Goal: Task Accomplishment & Management: Use online tool/utility

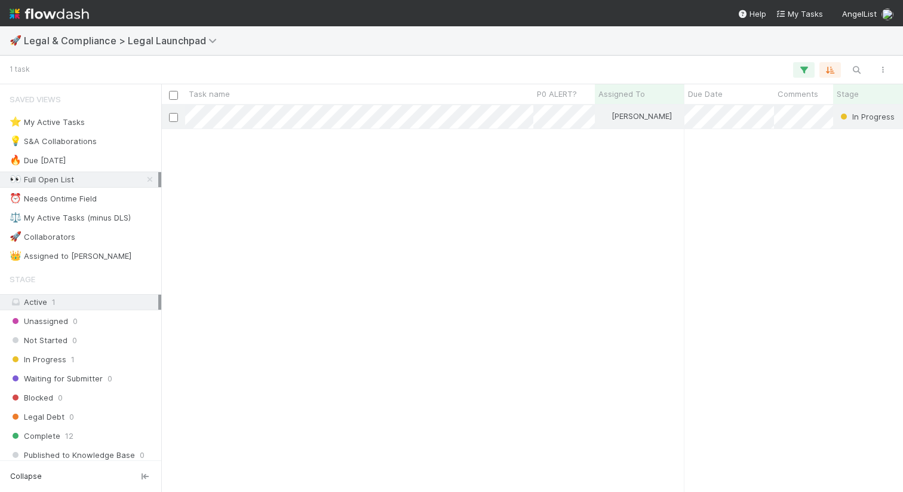
scroll to position [386, 742]
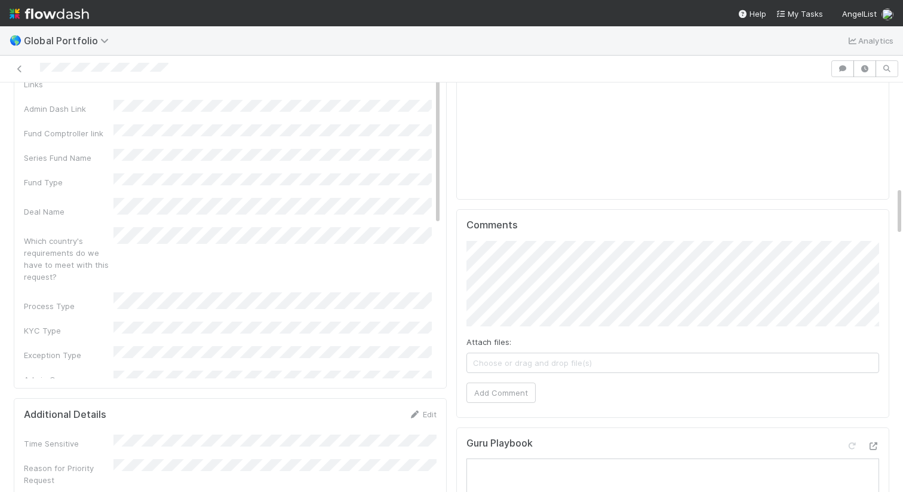
scroll to position [868, 0]
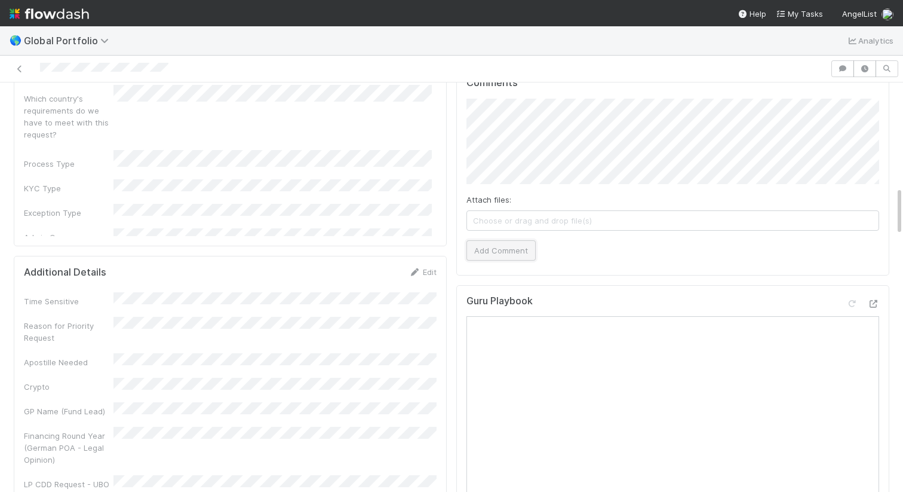
click at [487, 243] on button "Add Comment" at bounding box center [501, 250] width 69 height 20
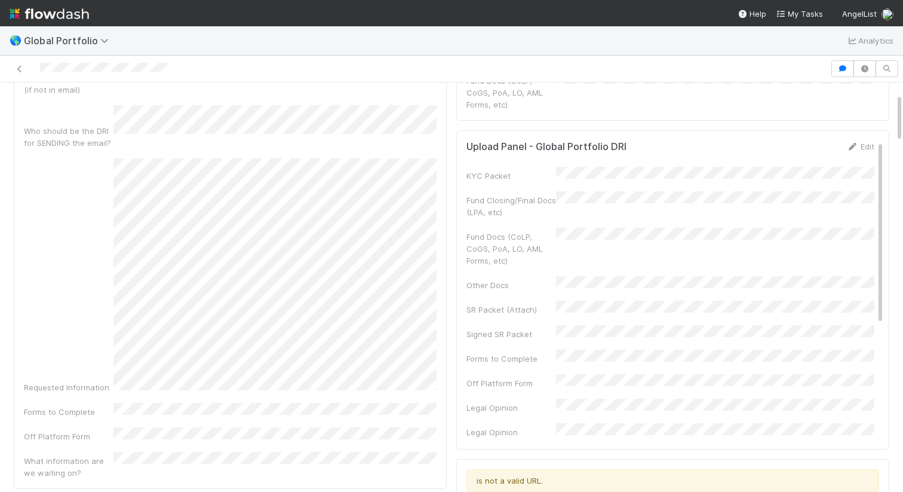
scroll to position [0, 0]
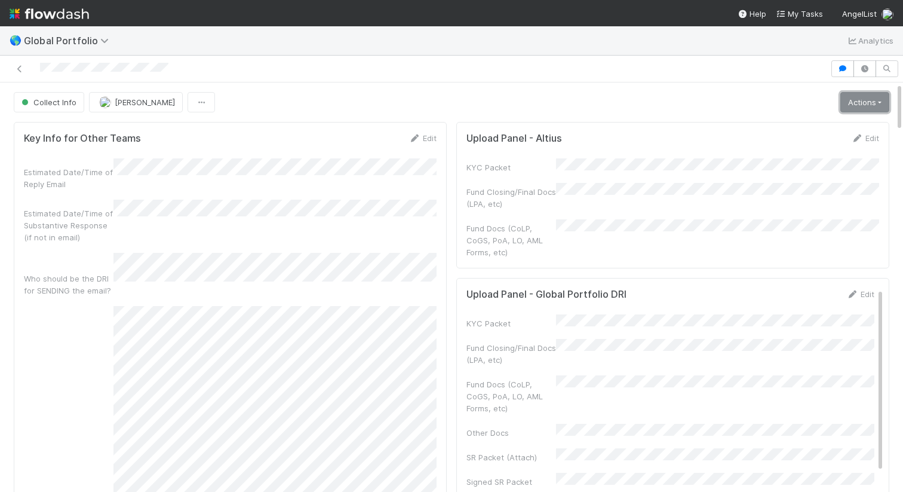
click at [851, 99] on link "Actions" at bounding box center [865, 102] width 49 height 20
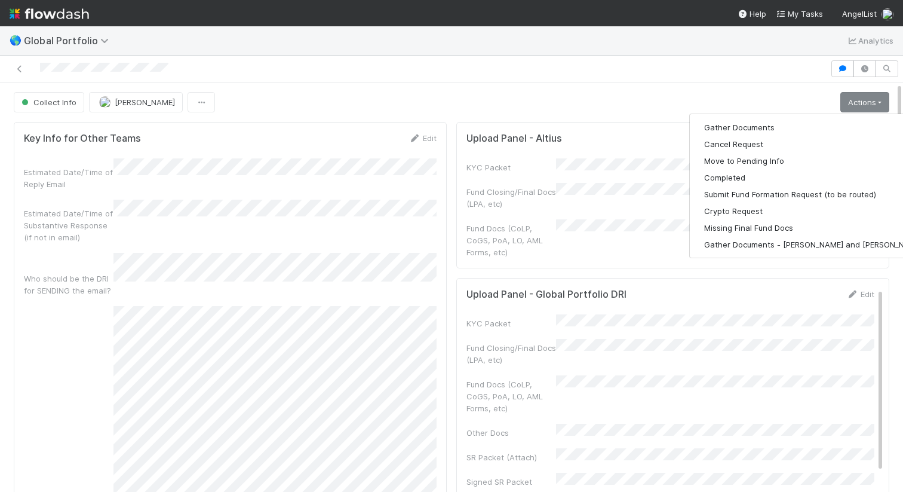
click at [686, 108] on div "Collect Info [PERSON_NAME] Actions Gather Documents Cancel Request Move to Pend…" at bounding box center [452, 102] width 876 height 20
